Goal: Task Accomplishment & Management: Manage account settings

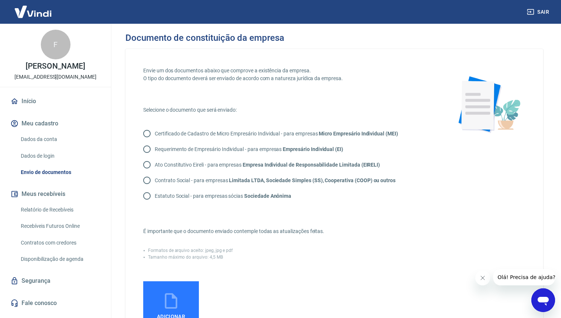
click at [219, 180] on p "Contrato Social - para empresas Limitada LTDA, Sociedade Simples (SS), Cooperat…" at bounding box center [275, 181] width 241 height 8
click at [155, 180] on input "Contrato Social - para empresas Limitada LTDA, Sociedade Simples (SS), Cooperat…" at bounding box center [147, 181] width 16 height 16
radio input "true"
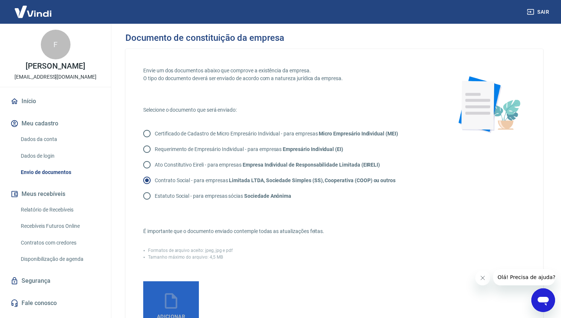
click at [168, 303] on icon at bounding box center [171, 301] width 19 height 19
click at [0, 0] on input "Adicionar documento" at bounding box center [0, 0] width 0 height 0
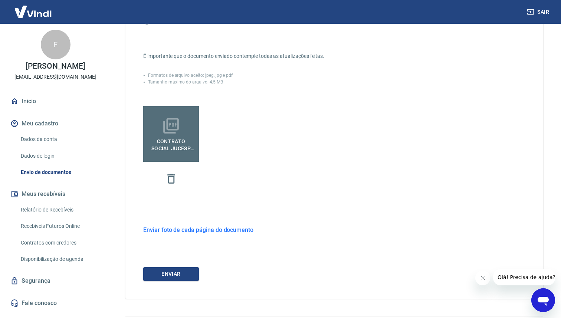
scroll to position [176, 0]
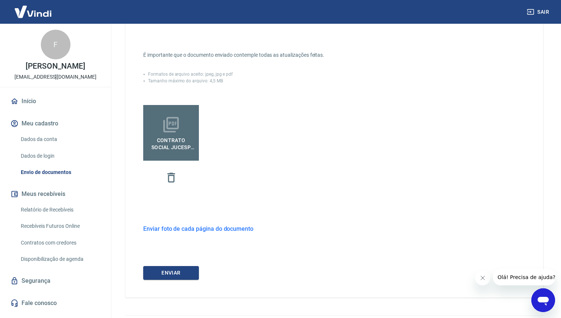
click at [177, 120] on icon at bounding box center [171, 124] width 19 height 19
click at [0, 0] on input "Contrato Social Jucesp Meu Retiro 202508.pdf" at bounding box center [0, 0] width 0 height 0
click at [171, 176] on icon "button" at bounding box center [171, 177] width 13 height 13
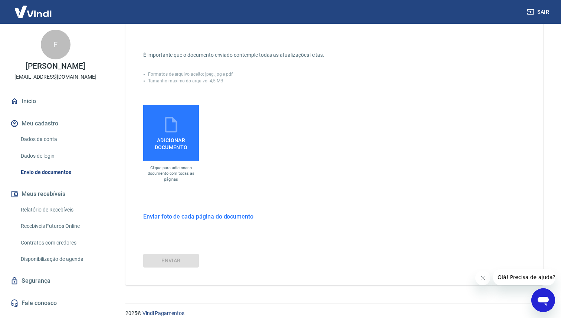
click at [177, 137] on span "Adicionar documento" at bounding box center [171, 142] width 50 height 17
click at [0, 0] on input "Adicionar documento" at bounding box center [0, 0] width 0 height 0
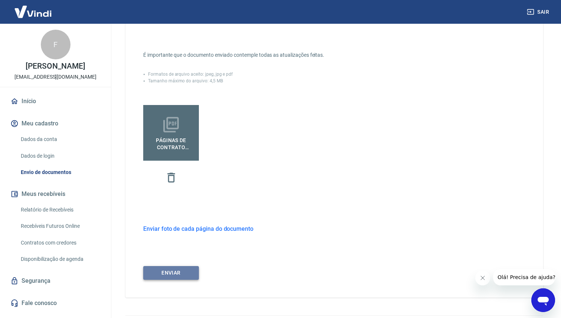
click at [179, 273] on button "ENVIAR" at bounding box center [171, 273] width 56 height 14
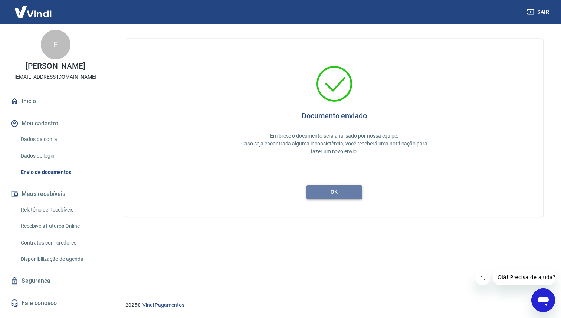
click at [340, 191] on button "ok" at bounding box center [335, 192] width 56 height 14
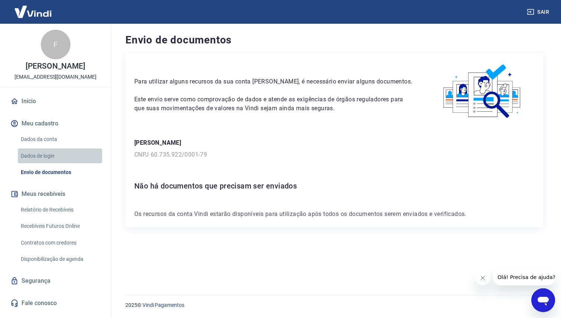
click at [54, 156] on link "Dados de login" at bounding box center [60, 155] width 84 height 15
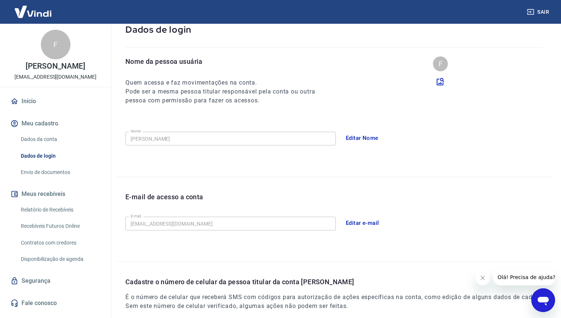
scroll to position [49, 0]
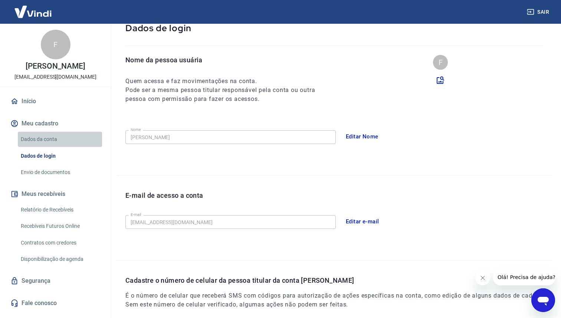
click at [52, 138] on link "Dados da conta" at bounding box center [60, 139] width 84 height 15
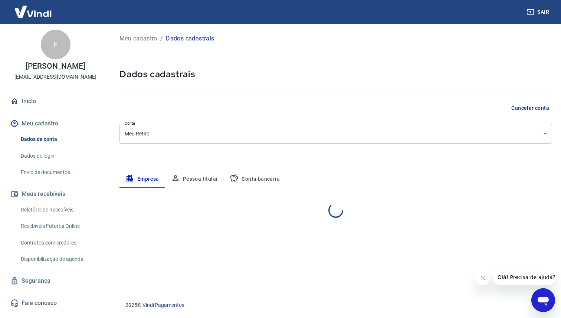
select select "SP"
select select "business"
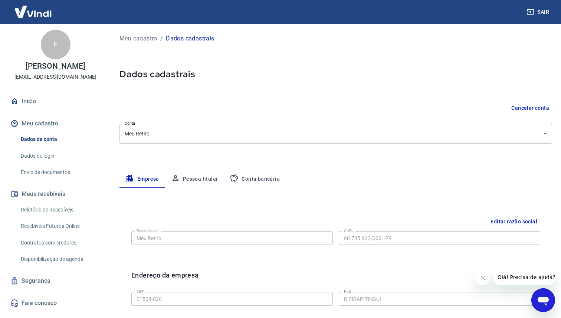
click at [43, 277] on link "Segurança" at bounding box center [55, 281] width 93 height 16
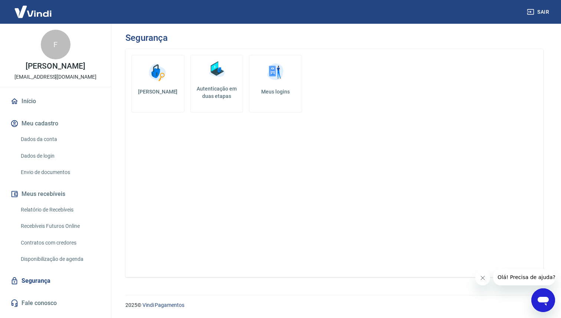
click at [151, 68] on img at bounding box center [158, 72] width 22 height 22
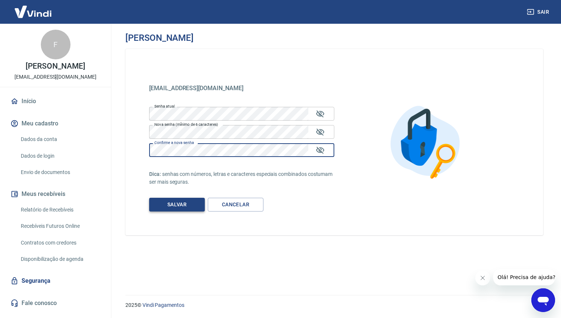
click at [187, 203] on button "Salvar" at bounding box center [177, 205] width 56 height 14
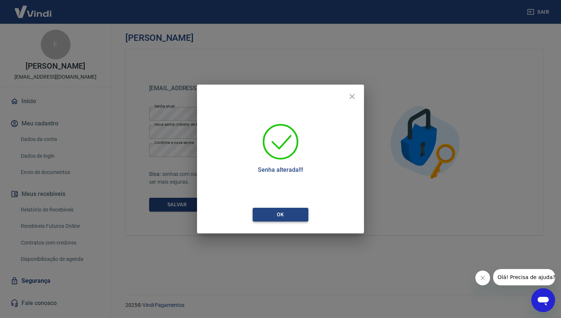
click at [287, 214] on button "Ok" at bounding box center [281, 215] width 56 height 14
